Goal: Task Accomplishment & Management: Manage account settings

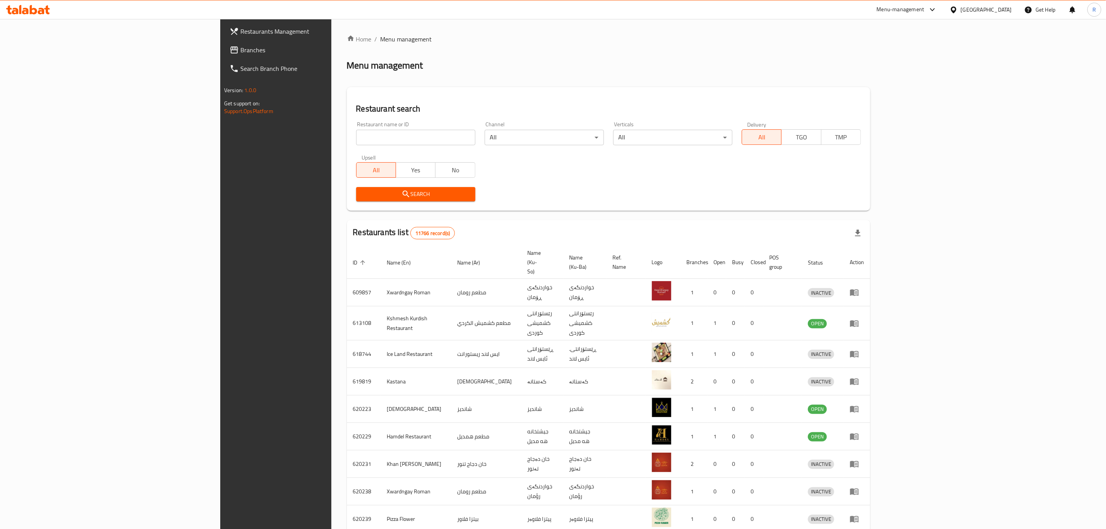
click at [356, 137] on input "search" at bounding box center [415, 137] width 119 height 15
click at [362, 199] on span "Search" at bounding box center [415, 194] width 107 height 10
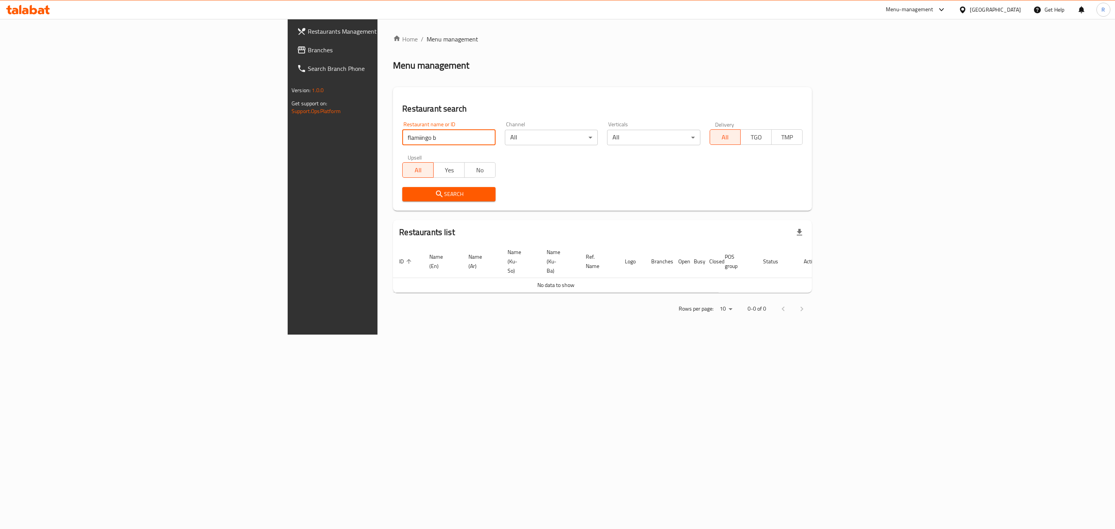
drag, startPoint x: 251, startPoint y: 141, endPoint x: 209, endPoint y: 144, distance: 42.4
click at [398, 144] on div "Restaurant name or ID flamiingo b Restaurant name or ID" at bounding box center [449, 133] width 102 height 33
paste input "705470"
click at [409, 198] on span "Search" at bounding box center [449, 194] width 81 height 10
click at [279, 198] on div at bounding box center [557, 264] width 1115 height 529
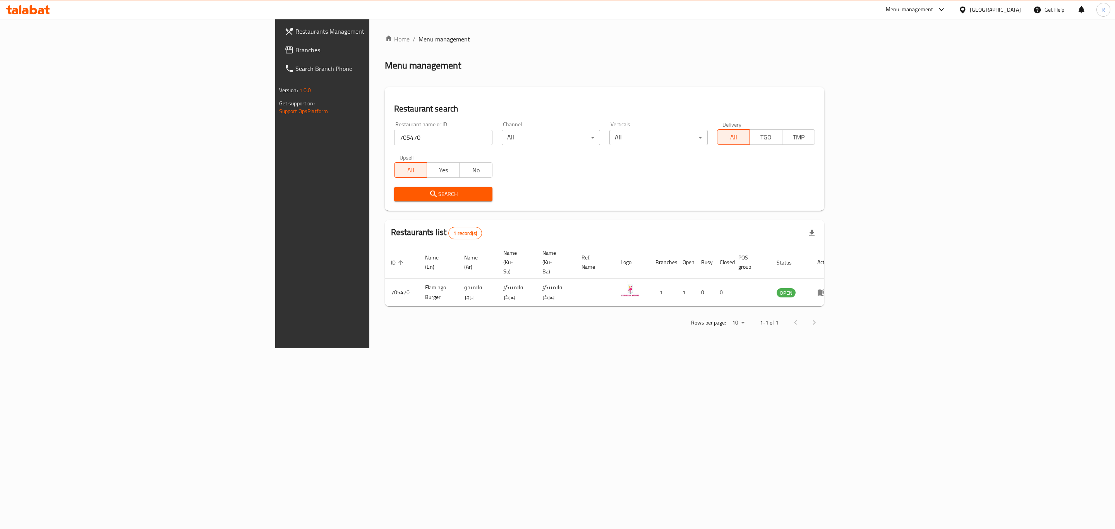
click at [486, 340] on div "Home / Menu management Menu management Restaurant search Restaurant name or ID …" at bounding box center [604, 183] width 471 height 329
drag, startPoint x: 277, startPoint y: 275, endPoint x: 229, endPoint y: 276, distance: 48.0
click at [385, 279] on tr "705470 Flamingo Burger فلامنجو برجر فلامینگۆ بەرگر فلامینگۆ بەرگر 1 1 0 0 OPEN" at bounding box center [611, 292] width 453 height 27
copy tr "Flamingo Burge"
drag, startPoint x: 256, startPoint y: 139, endPoint x: 215, endPoint y: 143, distance: 41.2
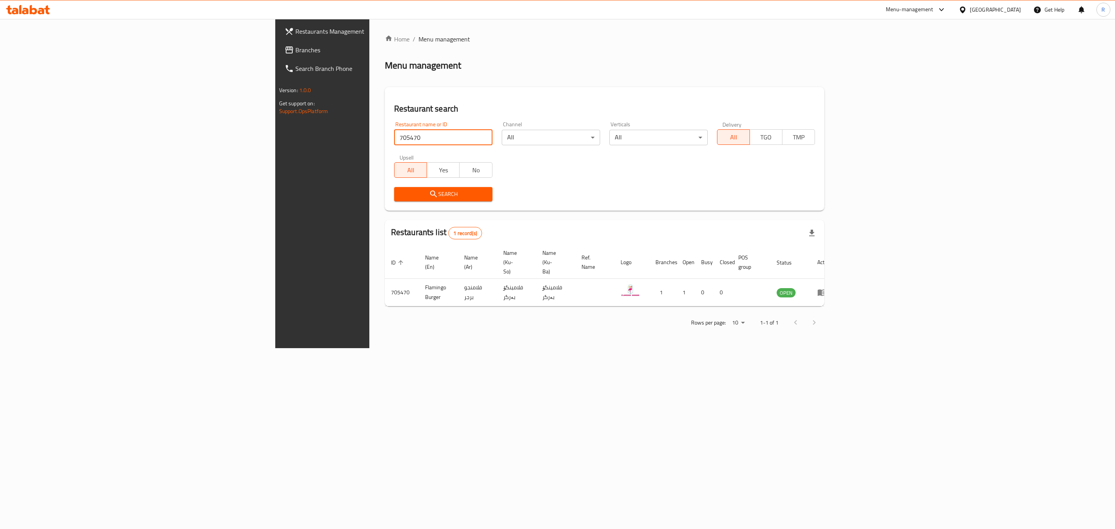
click at [394, 143] on input "705470" at bounding box center [443, 137] width 98 height 15
paste input "Flamingo Burge"
type input "Flamingo Burge"
click button "Search" at bounding box center [443, 194] width 98 height 14
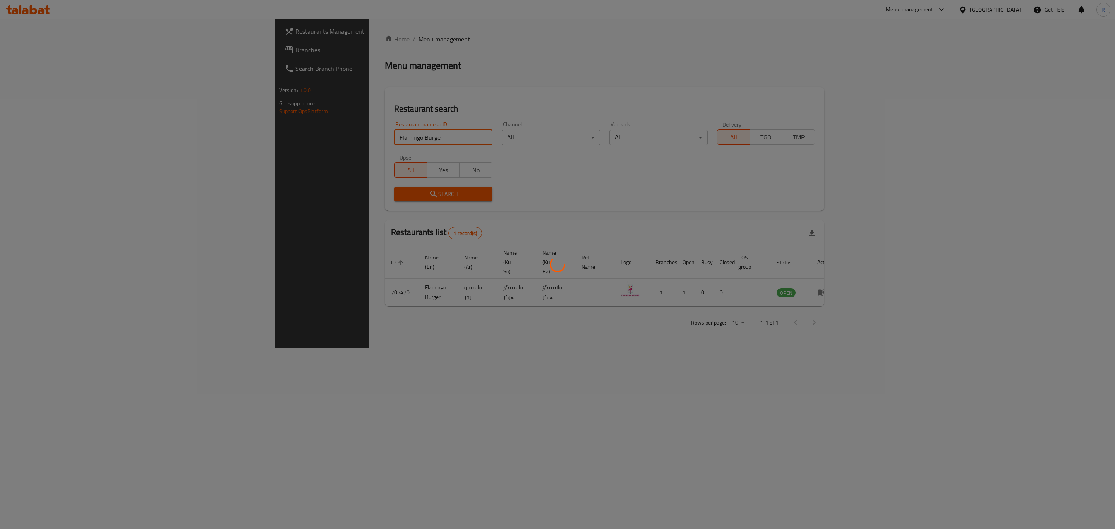
click button "Search" at bounding box center [443, 194] width 98 height 14
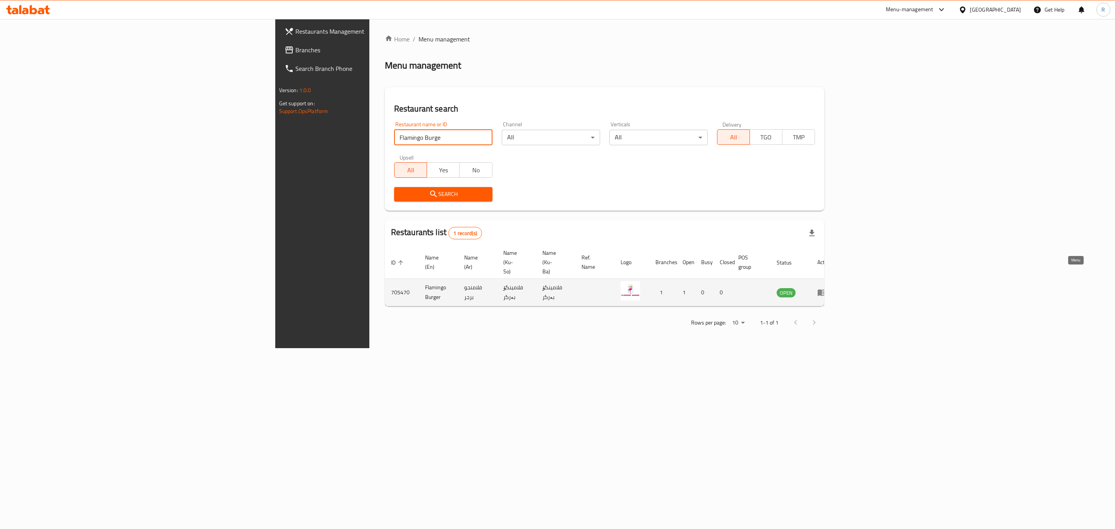
click at [826, 290] on icon "enhanced table" at bounding box center [822, 293] width 9 height 7
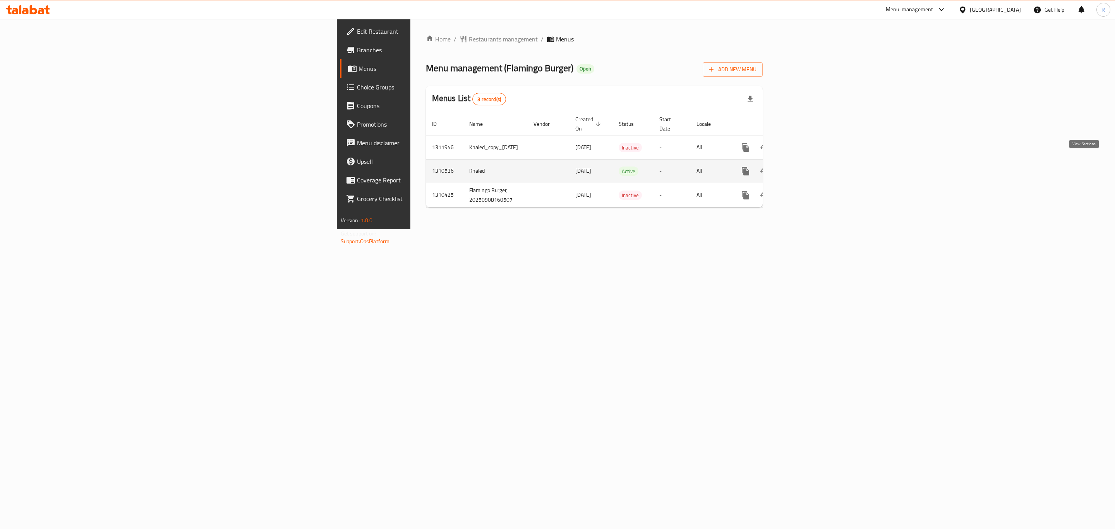
click at [805, 168] on icon "enhanced table" at bounding box center [801, 171] width 7 height 7
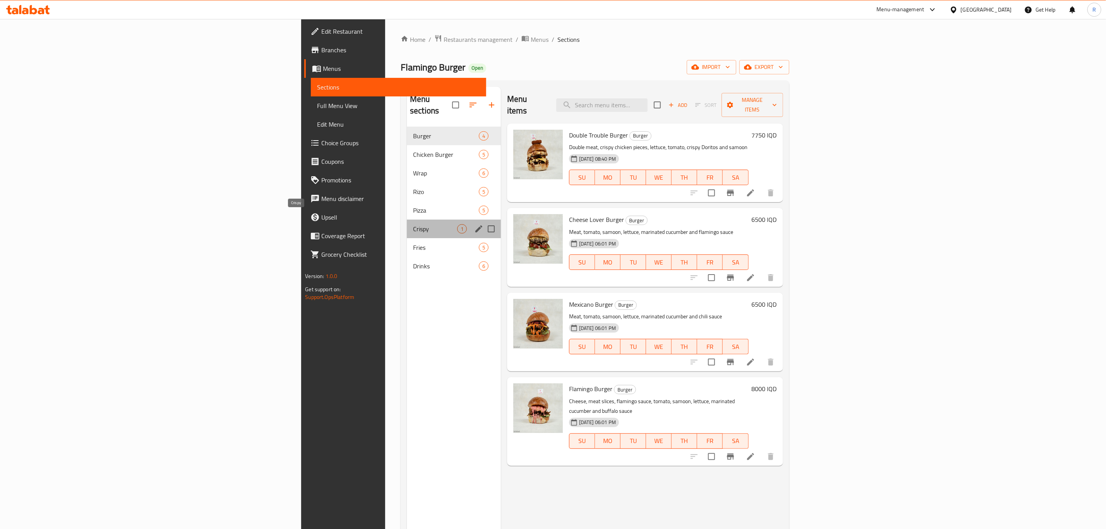
click at [413, 224] on span "Crispy" at bounding box center [435, 228] width 44 height 9
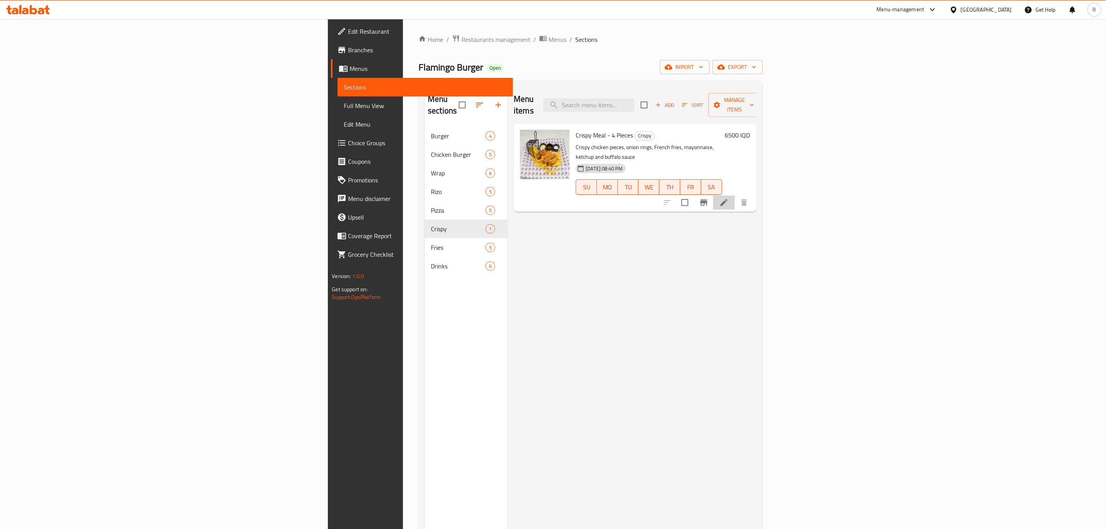
click at [735, 196] on li at bounding box center [724, 203] width 22 height 14
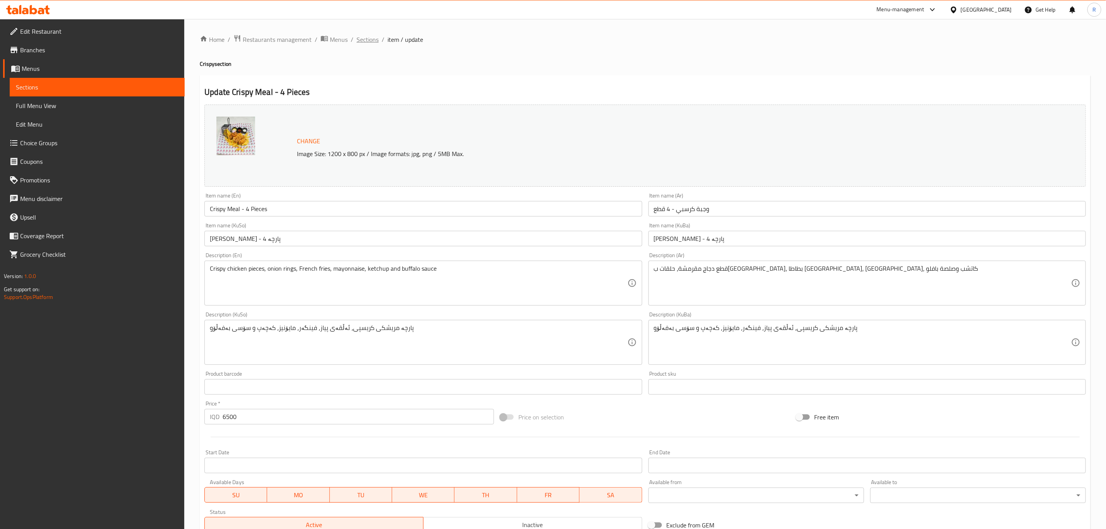
click at [363, 39] on span "Sections" at bounding box center [368, 39] width 22 height 9
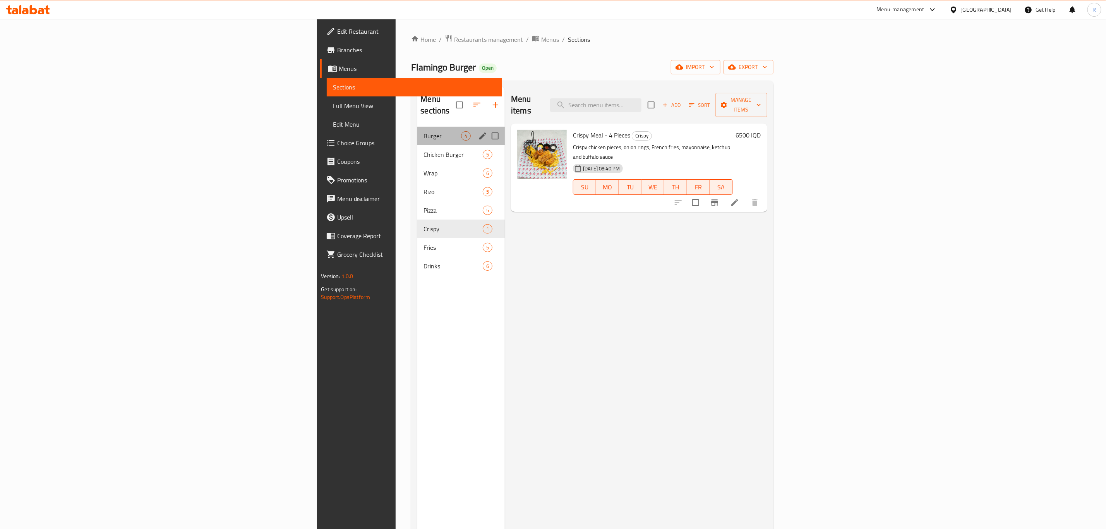
click at [417, 129] on div "Burger 4" at bounding box center [461, 136] width 88 height 19
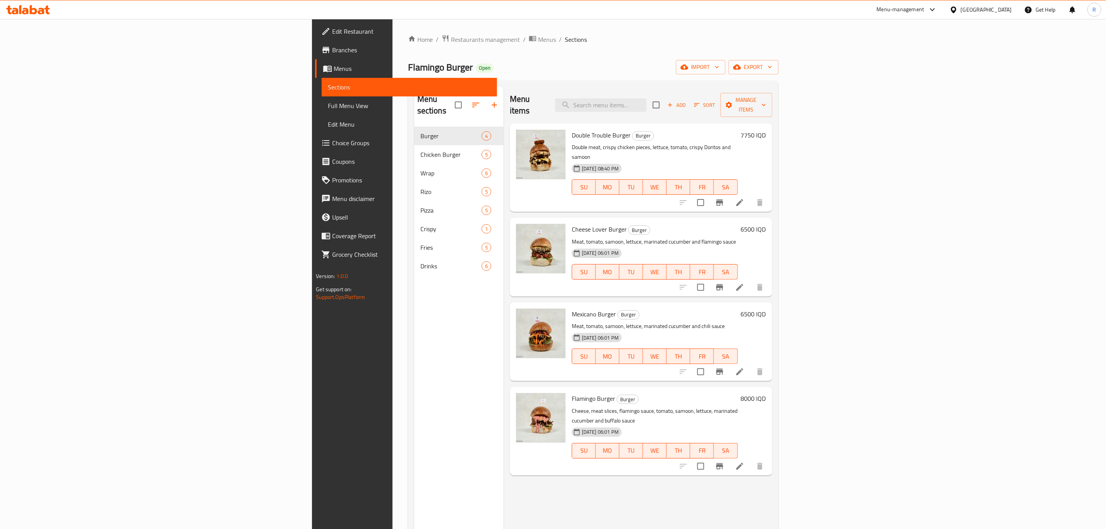
click at [766, 130] on h6 "7750 IQD" at bounding box center [753, 135] width 25 height 11
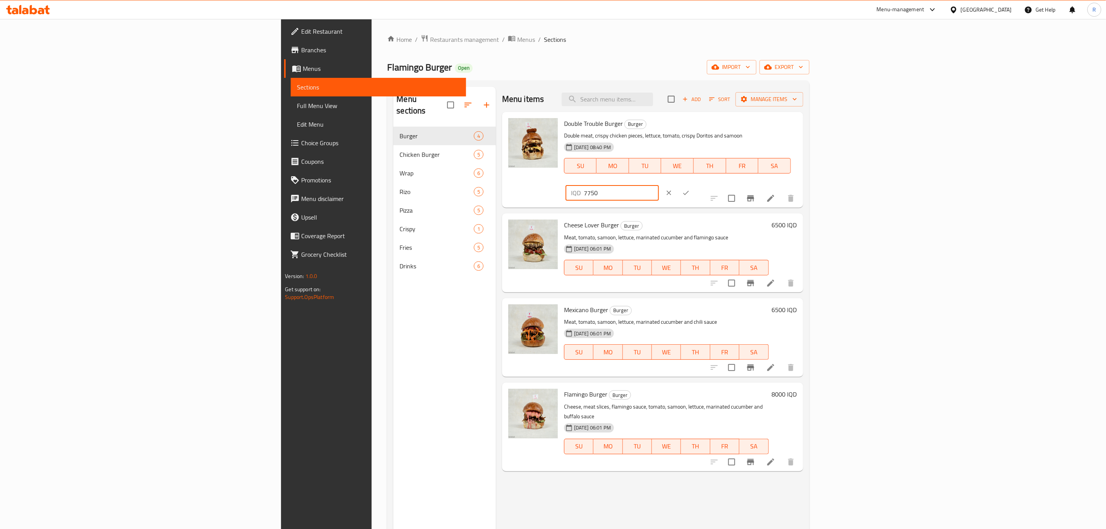
drag, startPoint x: 1002, startPoint y: 128, endPoint x: 852, endPoint y: 133, distance: 150.3
click at [800, 133] on div "Double Trouble Burger Burger Double meat, crispy chicken pieces, lettuce, tomat…" at bounding box center [680, 159] width 239 height 89
type input "9250"
click at [689, 191] on icon "ok" at bounding box center [686, 193] width 6 height 4
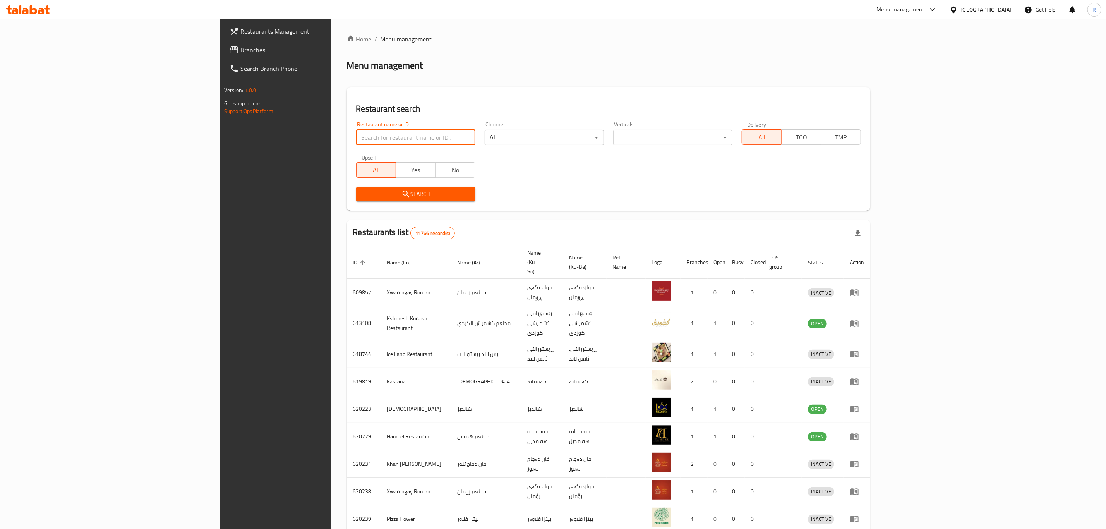
click at [376, 136] on input "search" at bounding box center [415, 137] width 119 height 15
type input "dodo pizza"
click at [362, 189] on span "Search" at bounding box center [415, 194] width 107 height 10
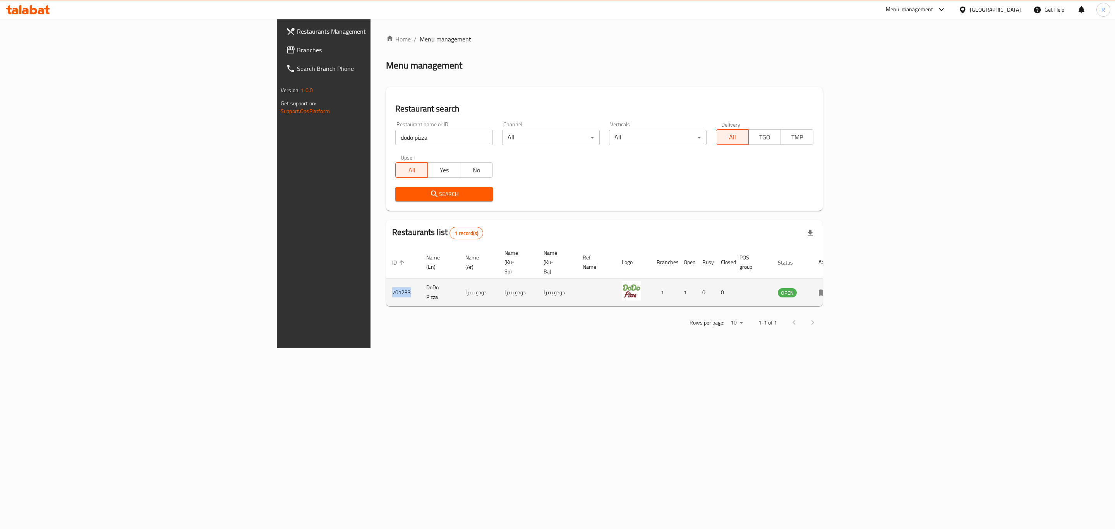
drag, startPoint x: 227, startPoint y: 276, endPoint x: 204, endPoint y: 278, distance: 22.2
click at [386, 279] on td "701233" at bounding box center [403, 292] width 34 height 27
copy td "701233"
